Goal: Information Seeking & Learning: Check status

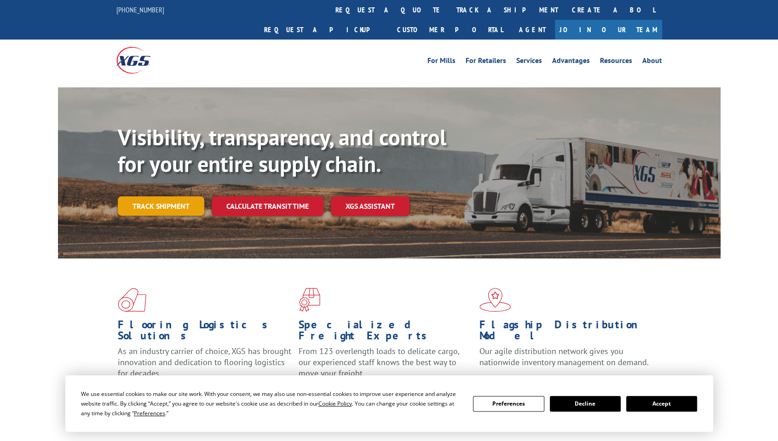
click at [170, 196] on link "Track shipment" at bounding box center [161, 205] width 86 height 19
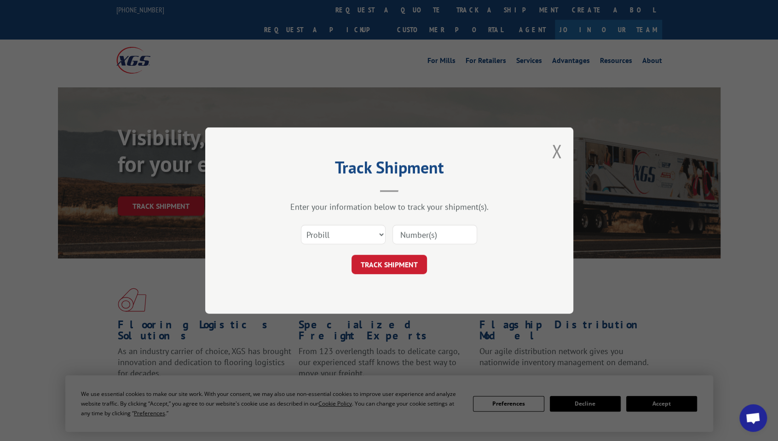
click at [409, 229] on input at bounding box center [434, 234] width 85 height 19
paste input "6820907"
type input "6820907"
click at [376, 266] on button "TRACK SHIPMENT" at bounding box center [388, 264] width 75 height 19
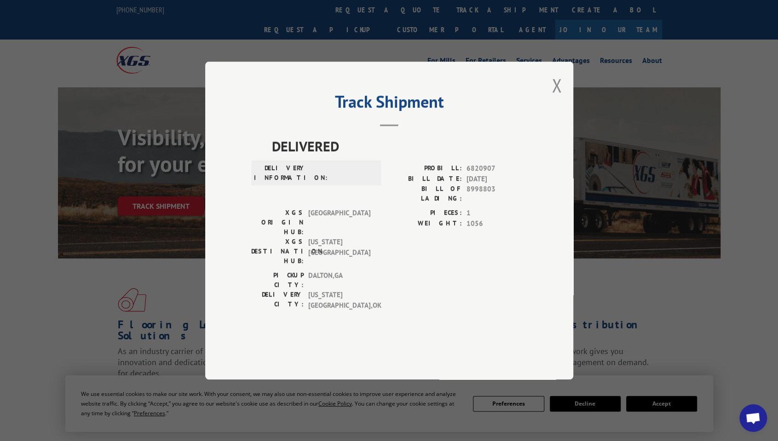
click at [554, 98] on button "Close modal" at bounding box center [557, 85] width 10 height 24
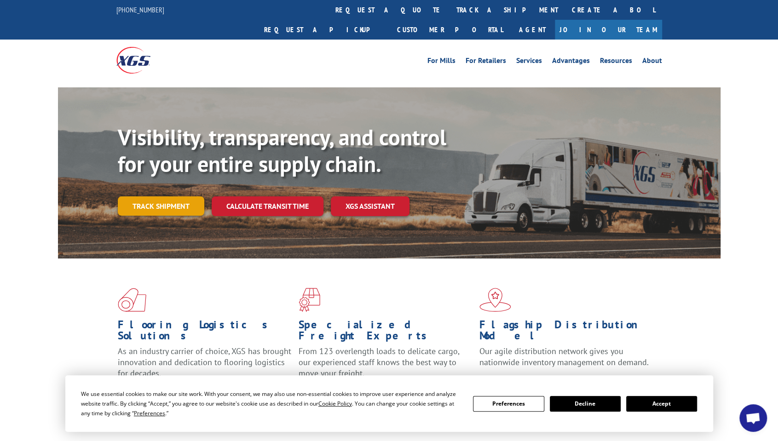
click at [158, 196] on link "Track shipment" at bounding box center [161, 205] width 86 height 19
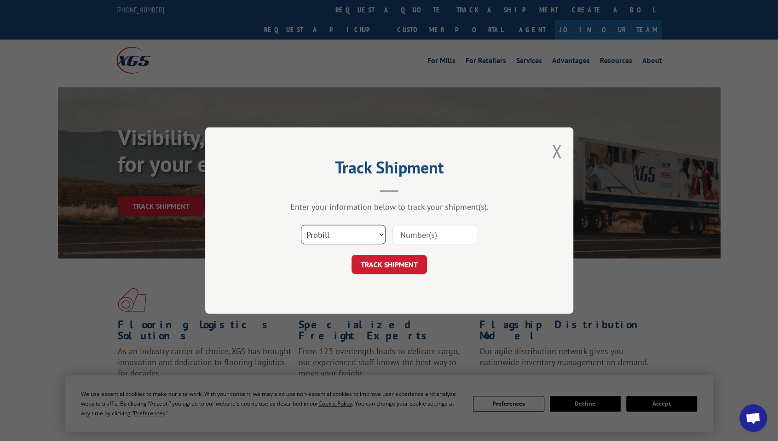
click at [381, 236] on select "Select category... Probill BOL PO" at bounding box center [343, 234] width 85 height 19
select select "bol"
click at [301, 225] on select "Select category... Probill BOL PO" at bounding box center [343, 234] width 85 height 19
click at [420, 236] on input at bounding box center [434, 234] width 85 height 19
paste input "6820907"
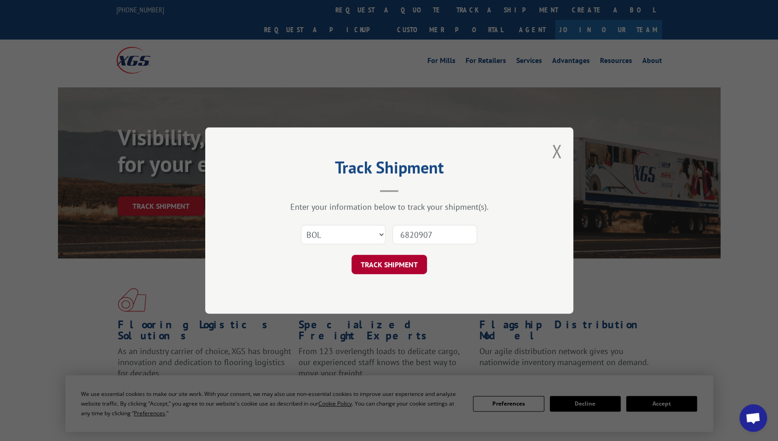
type input "6820907"
click at [380, 271] on button "TRACK SHIPMENT" at bounding box center [388, 264] width 75 height 19
